Goal: Task Accomplishment & Management: Complete application form

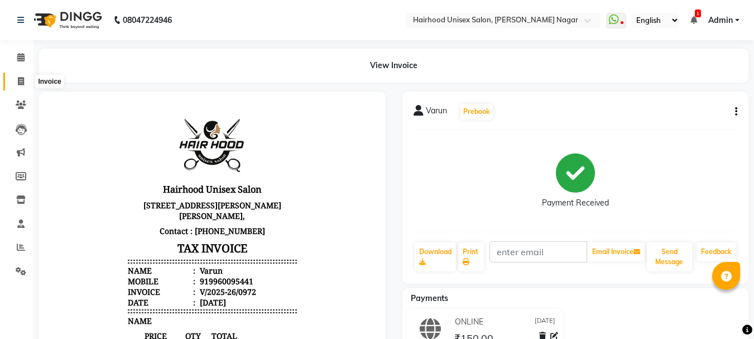
click at [19, 77] on icon at bounding box center [21, 81] width 6 height 8
select select "service"
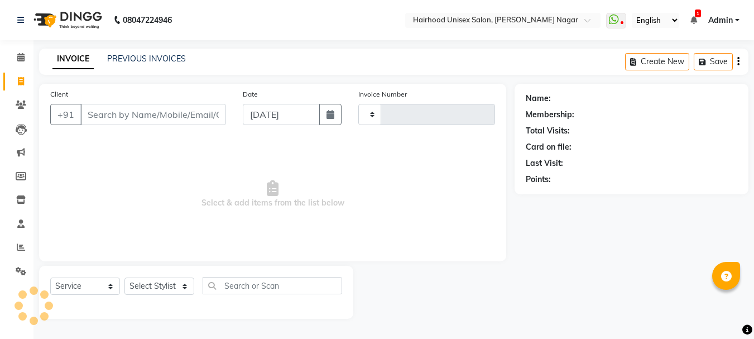
type input "0973"
select select "754"
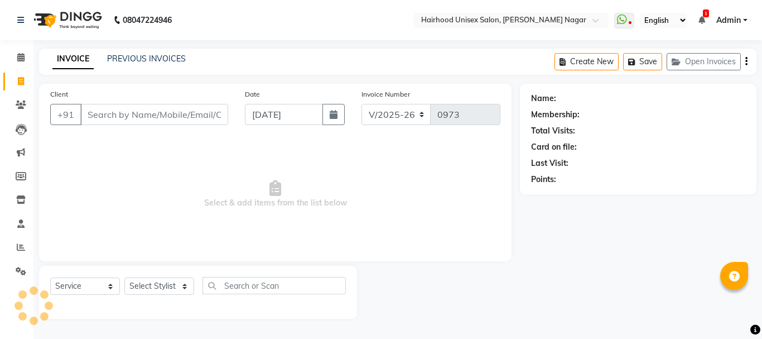
click at [108, 115] on input "Client" at bounding box center [154, 114] width 148 height 21
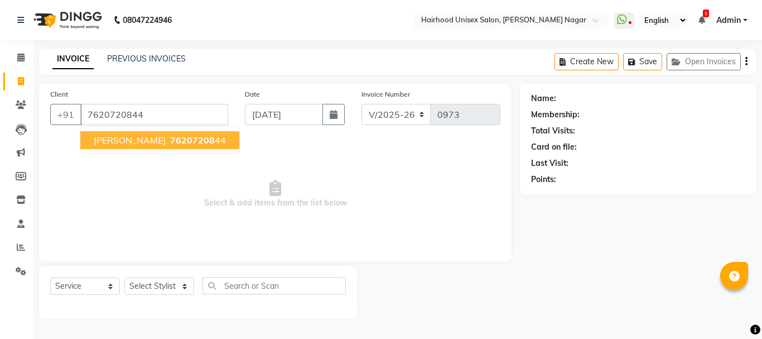
type input "7620720844"
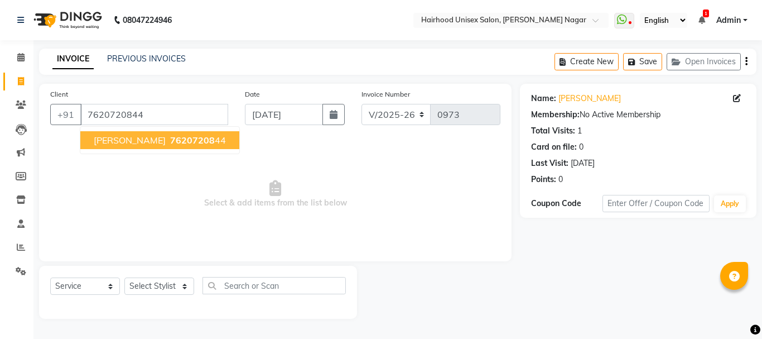
click at [170, 143] on span "76207208" at bounding box center [192, 139] width 45 height 11
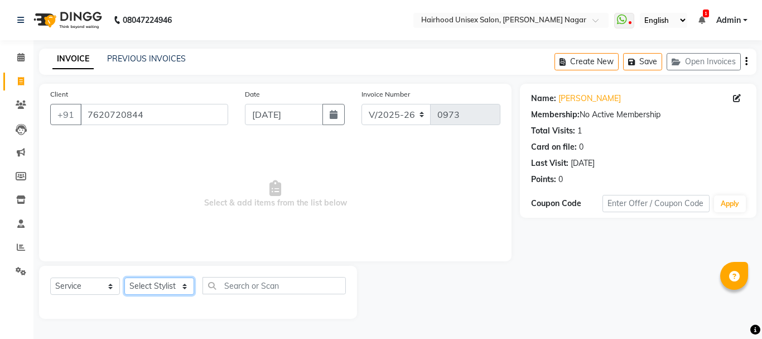
click at [173, 284] on select "Select Stylist [PERSON_NAME] Rani Salon [PERSON_NAME]" at bounding box center [159, 285] width 70 height 17
select select "89083"
click at [124, 277] on select "Select Stylist [PERSON_NAME] Rani Salon [PERSON_NAME]" at bounding box center [159, 285] width 70 height 17
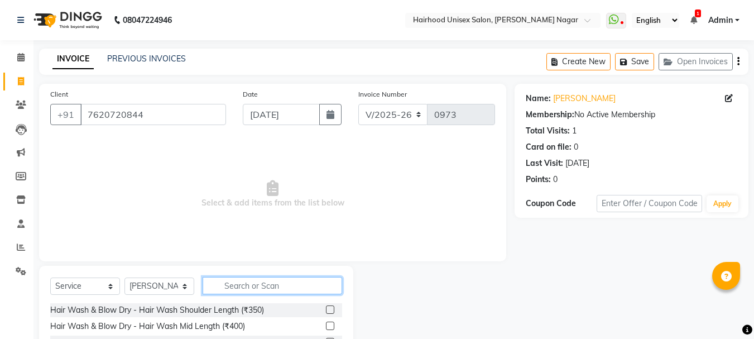
click at [252, 286] on input "text" at bounding box center [271, 285] width 139 height 17
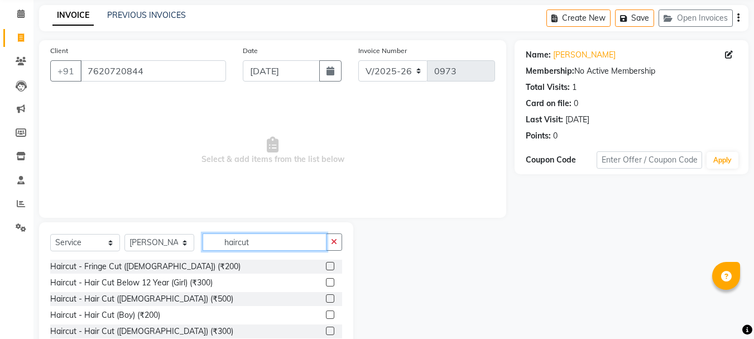
scroll to position [56, 0]
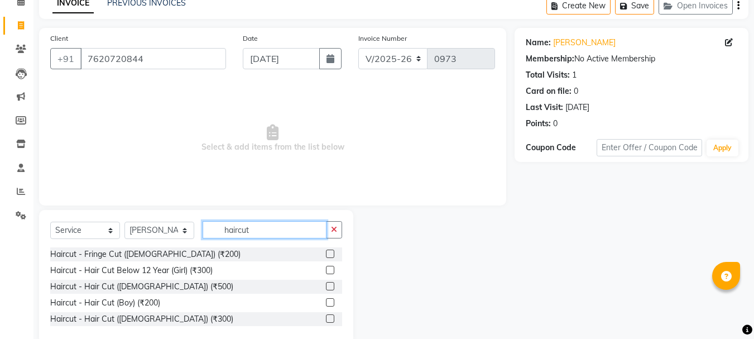
type input "haircut"
click at [171, 318] on div "Haircut - Hair Cut ([DEMOGRAPHIC_DATA]) (₹300)" at bounding box center [196, 319] width 292 height 14
click at [330, 319] on label at bounding box center [330, 318] width 8 height 8
click at [330, 319] on input "checkbox" at bounding box center [329, 318] width 7 height 7
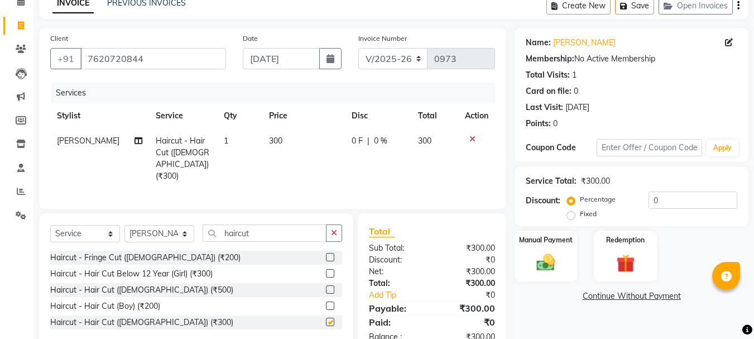
checkbox input "false"
click at [291, 235] on input "haircut" at bounding box center [264, 232] width 124 height 17
type input "h"
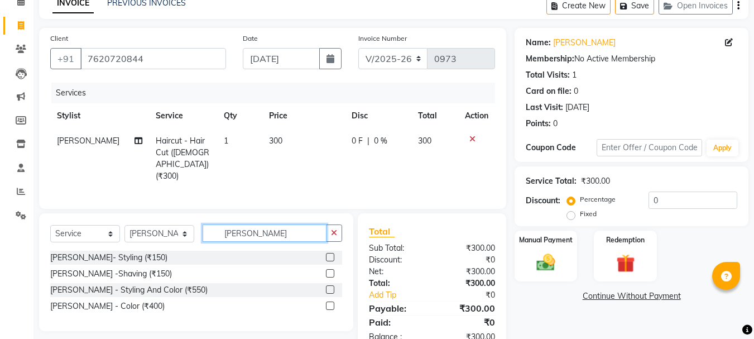
type input "[PERSON_NAME]"
click at [332, 253] on label at bounding box center [330, 257] width 8 height 8
click at [332, 254] on input "checkbox" at bounding box center [329, 257] width 7 height 7
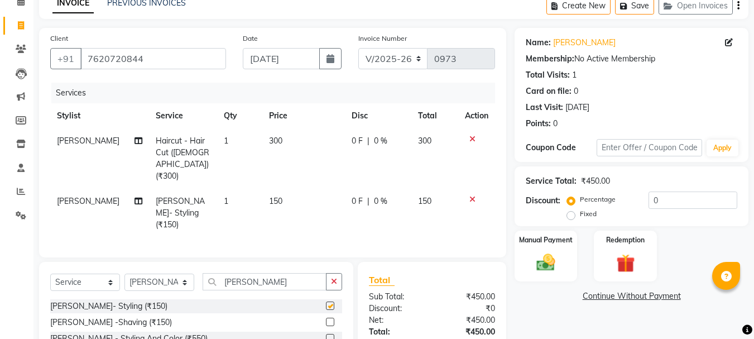
checkbox input "false"
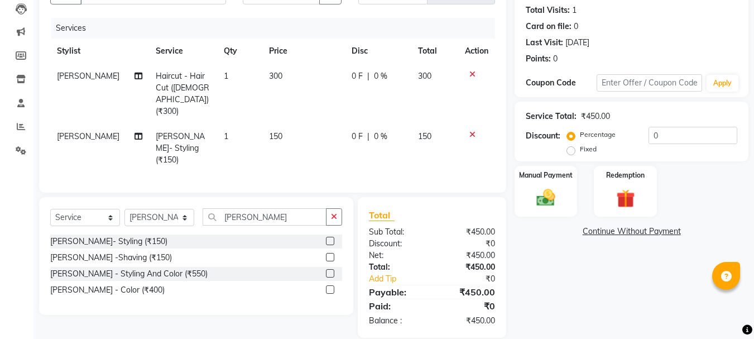
scroll to position [121, 0]
click at [556, 194] on img at bounding box center [545, 197] width 31 height 22
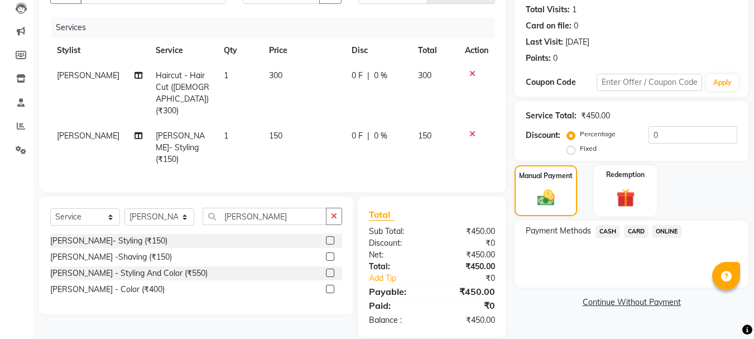
click at [673, 232] on span "ONLINE" at bounding box center [666, 231] width 29 height 13
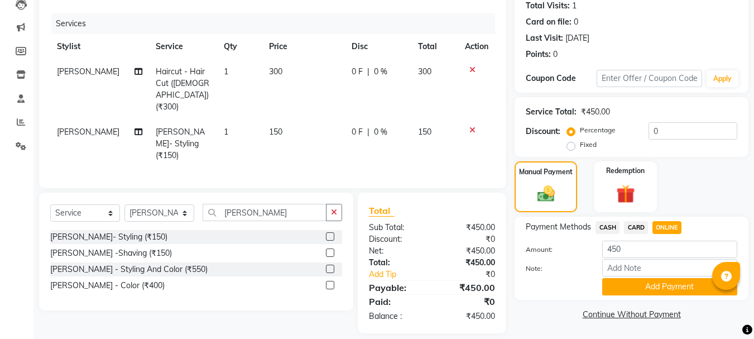
scroll to position [126, 0]
click at [669, 282] on button "Add Payment" at bounding box center [669, 285] width 135 height 17
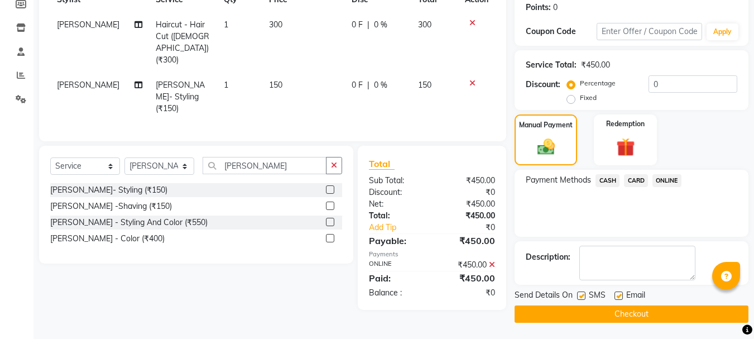
scroll to position [172, 0]
click at [644, 310] on button "Checkout" at bounding box center [631, 313] width 234 height 17
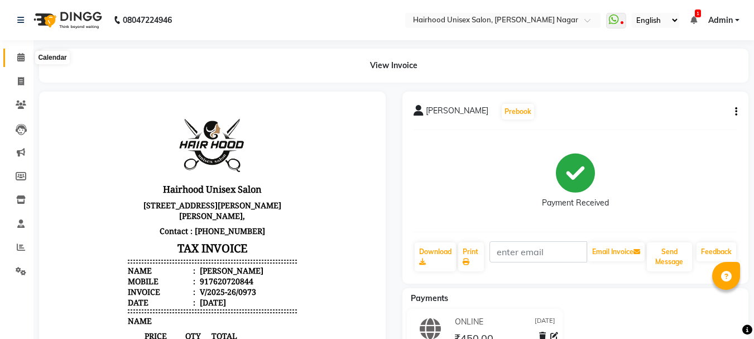
click at [20, 55] on icon at bounding box center [20, 57] width 7 height 8
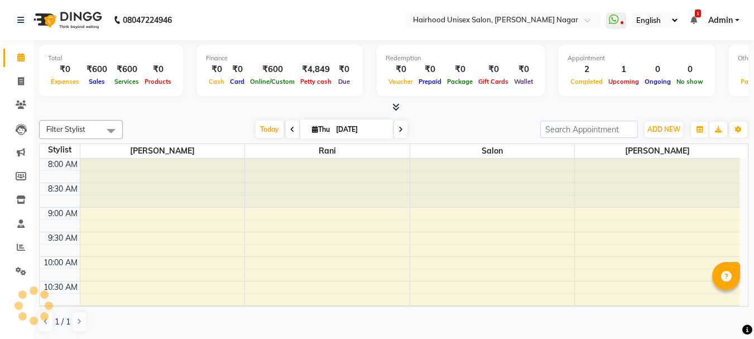
scroll to position [344, 0]
